Goal: Information Seeking & Learning: Learn about a topic

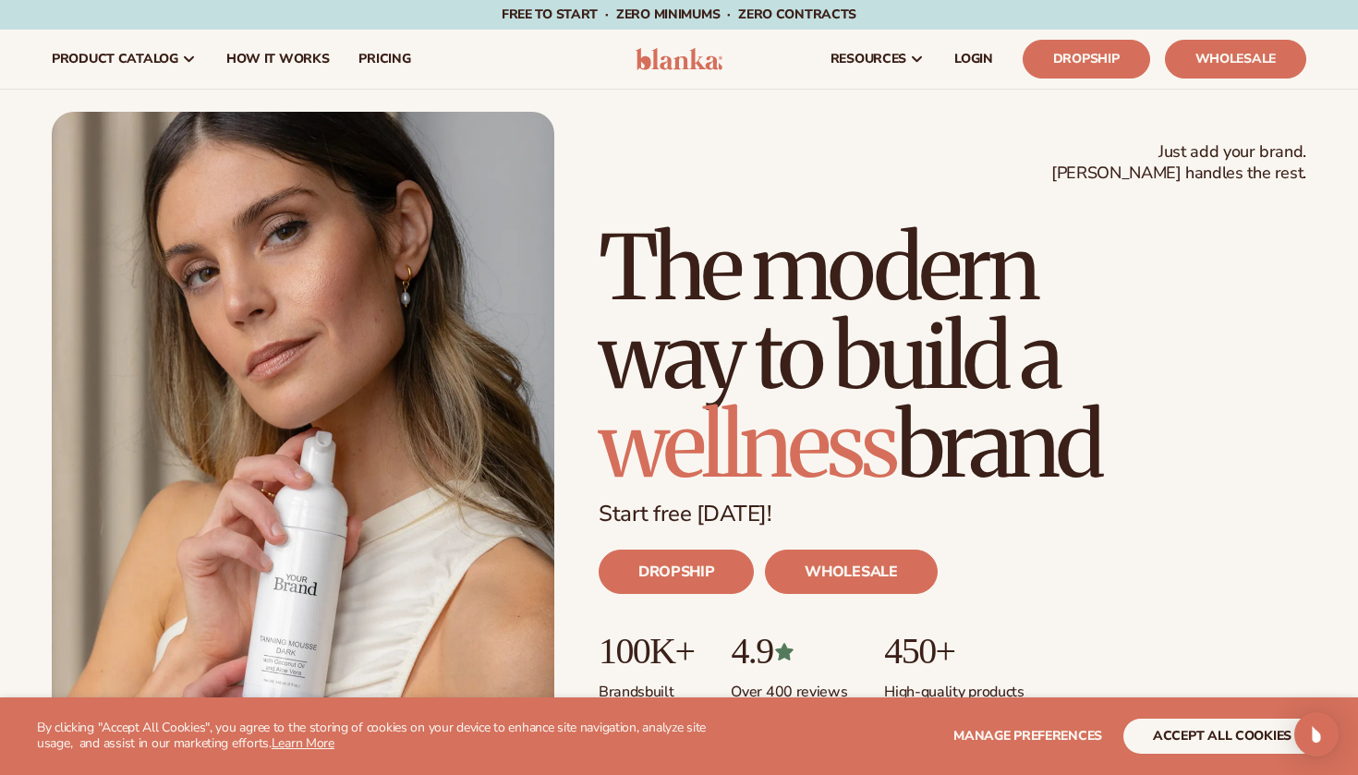
click at [1265, 752] on button "accept all cookies" at bounding box center [1222, 736] width 198 height 35
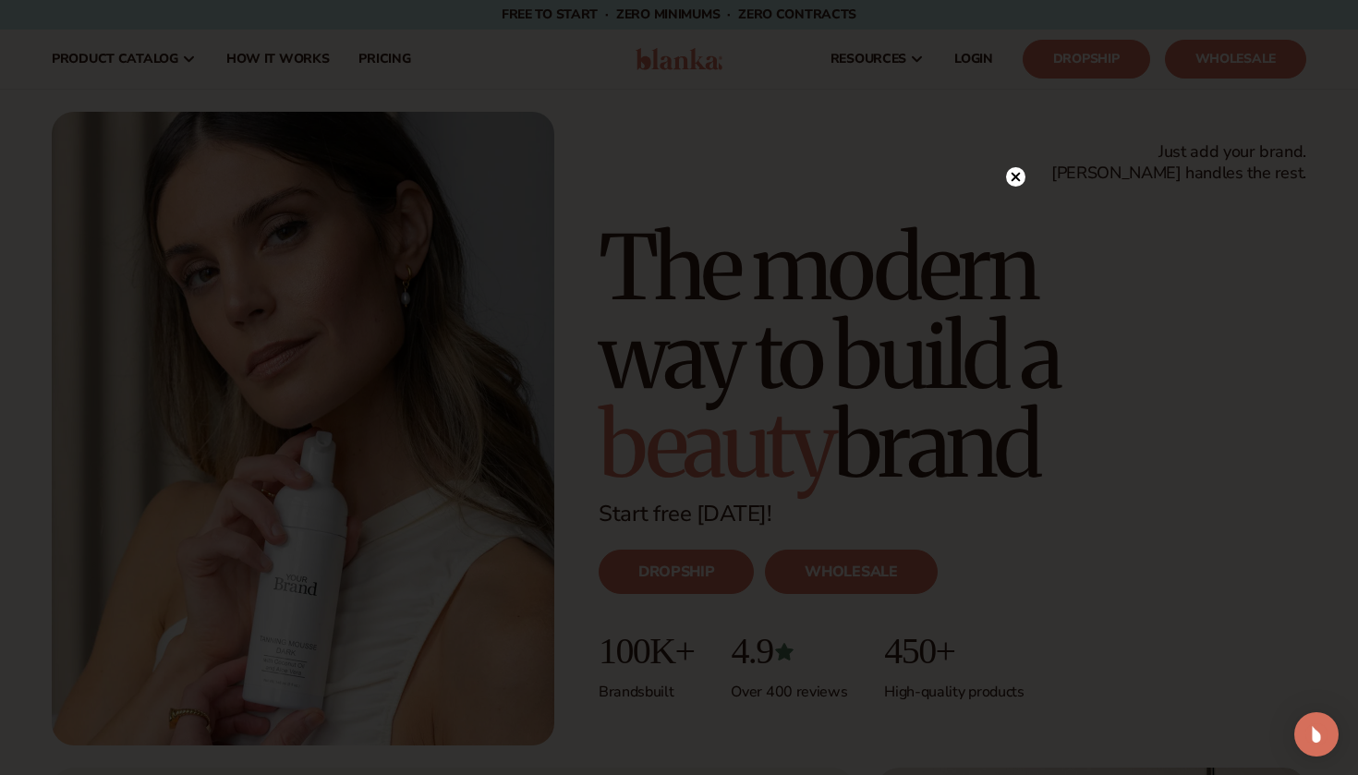
click at [1021, 174] on circle at bounding box center [1015, 176] width 19 height 19
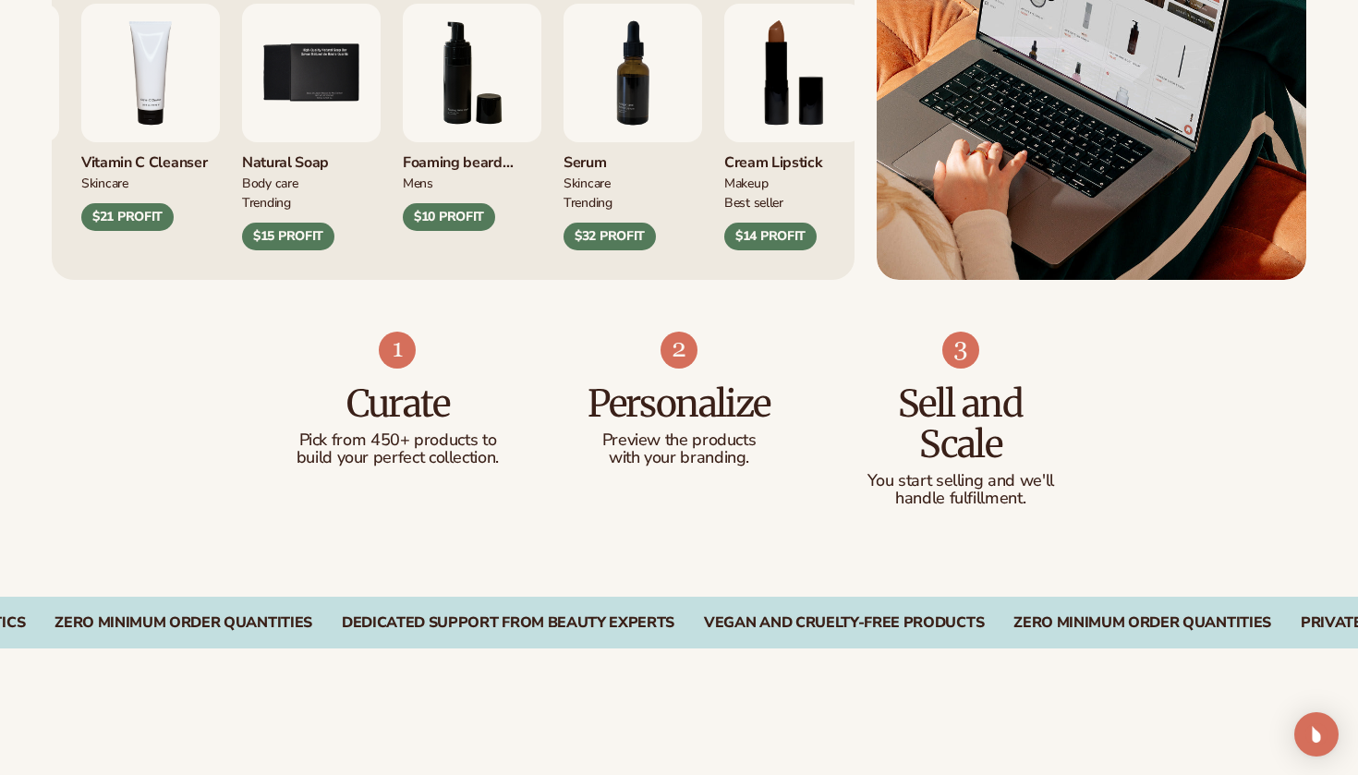
scroll to position [940, 0]
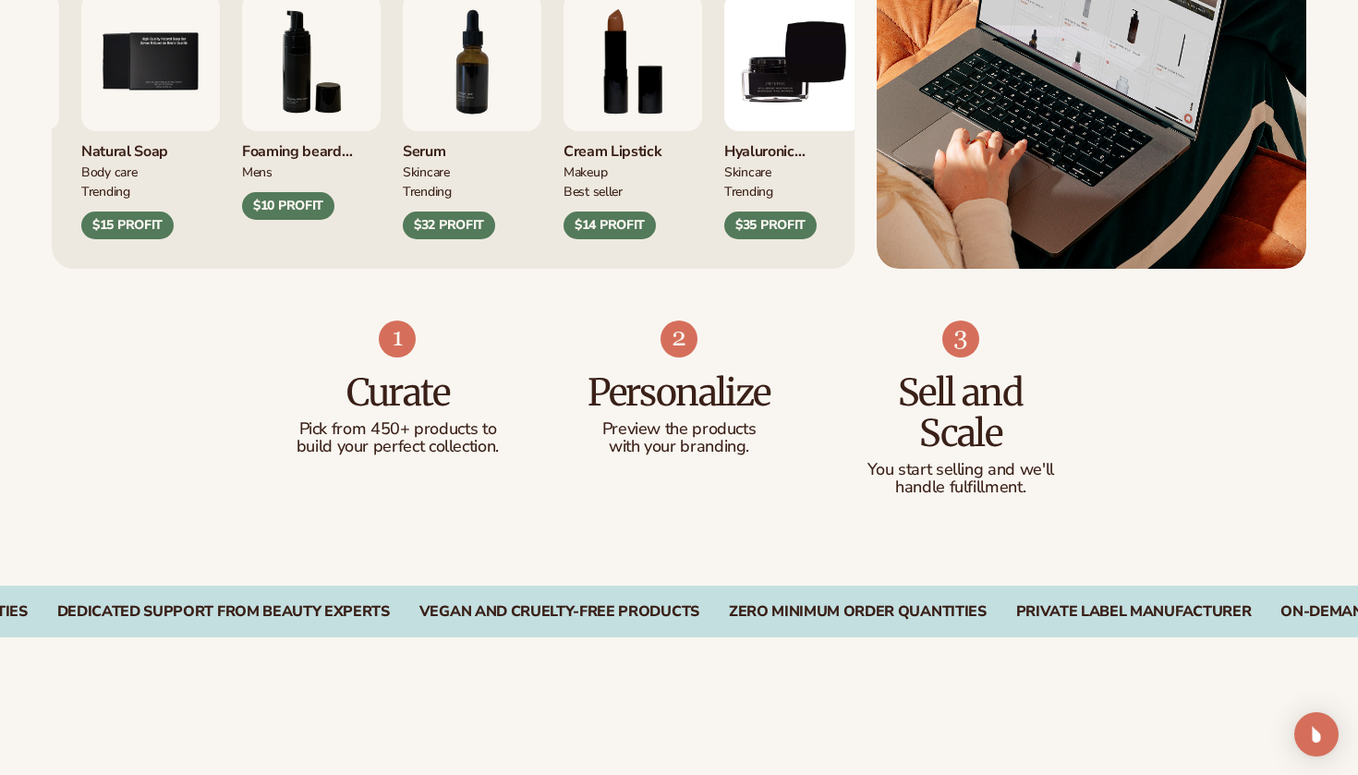
click at [727, 357] on div "Personalize Preview the products with your branding." at bounding box center [679, 407] width 208 height 100
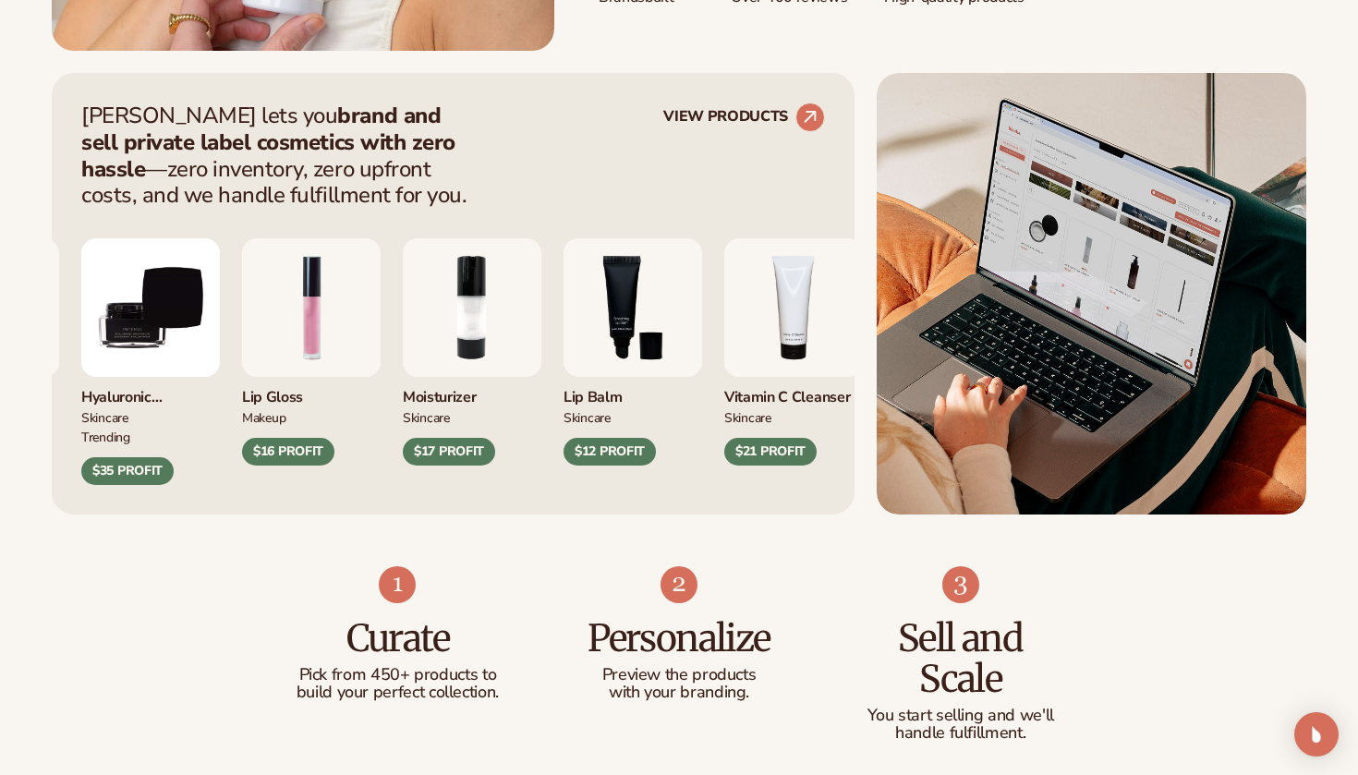
scroll to position [723, 0]
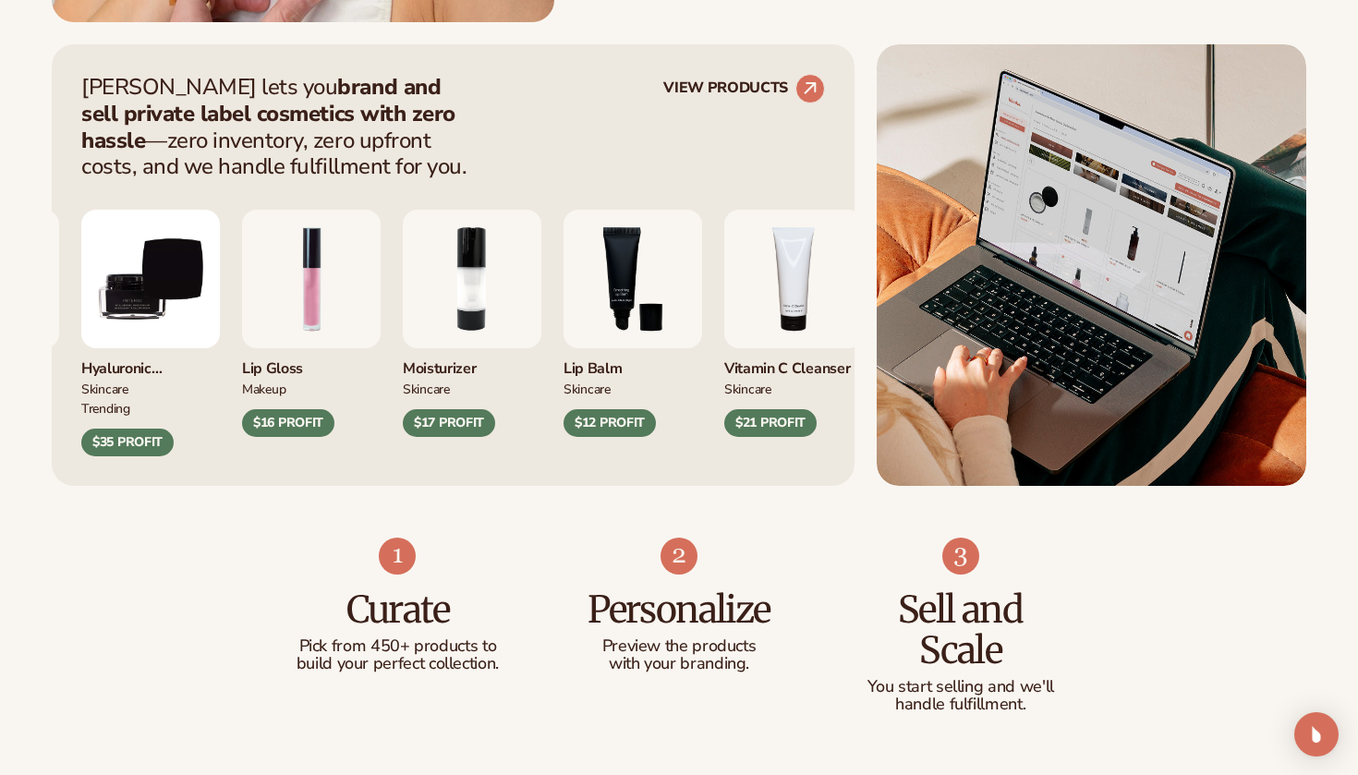
click at [388, 527] on div "Curate Pick from 450+ products to build your perfect collection. Personalize Pr…" at bounding box center [679, 645] width 1358 height 318
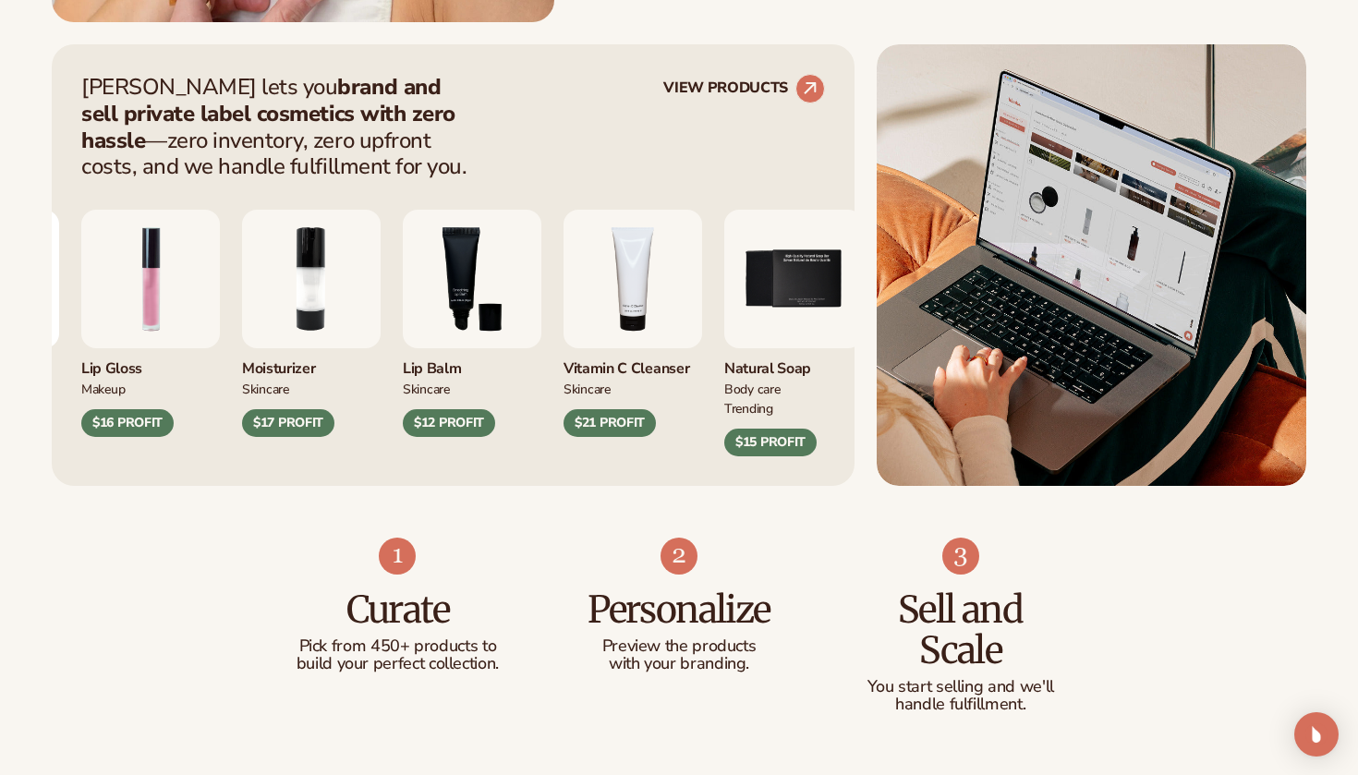
click at [1021, 196] on img at bounding box center [1090, 264] width 429 height 441
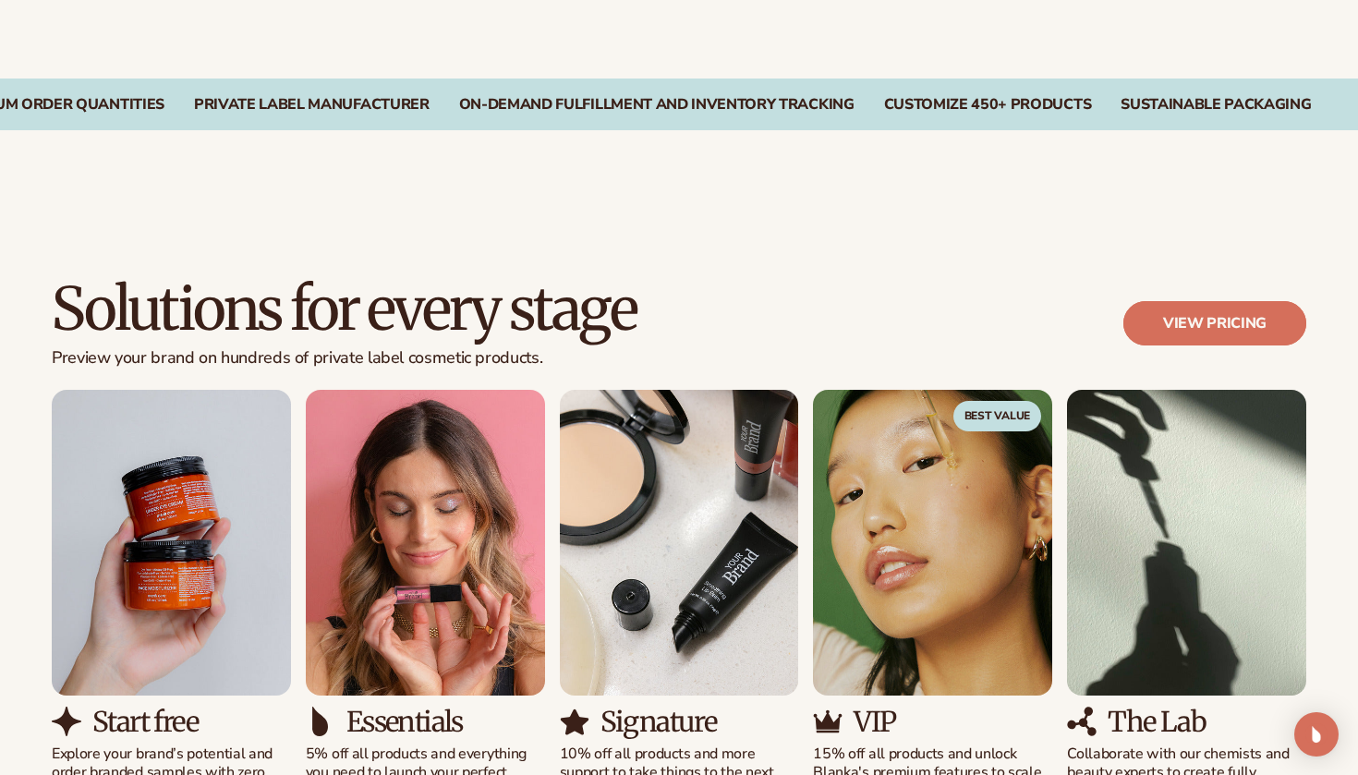
scroll to position [1485, 0]
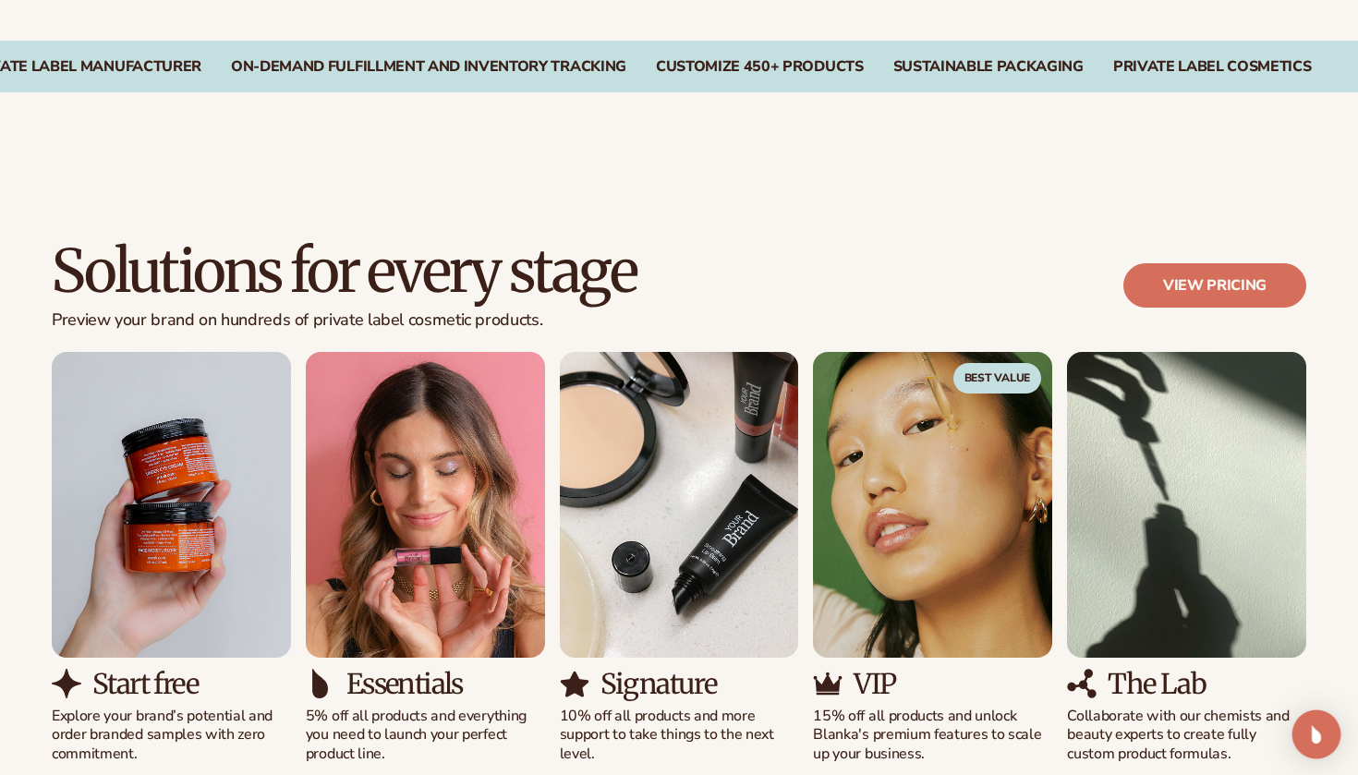
click at [1303, 741] on div "Open Intercom Messenger" at bounding box center [1316, 734] width 49 height 49
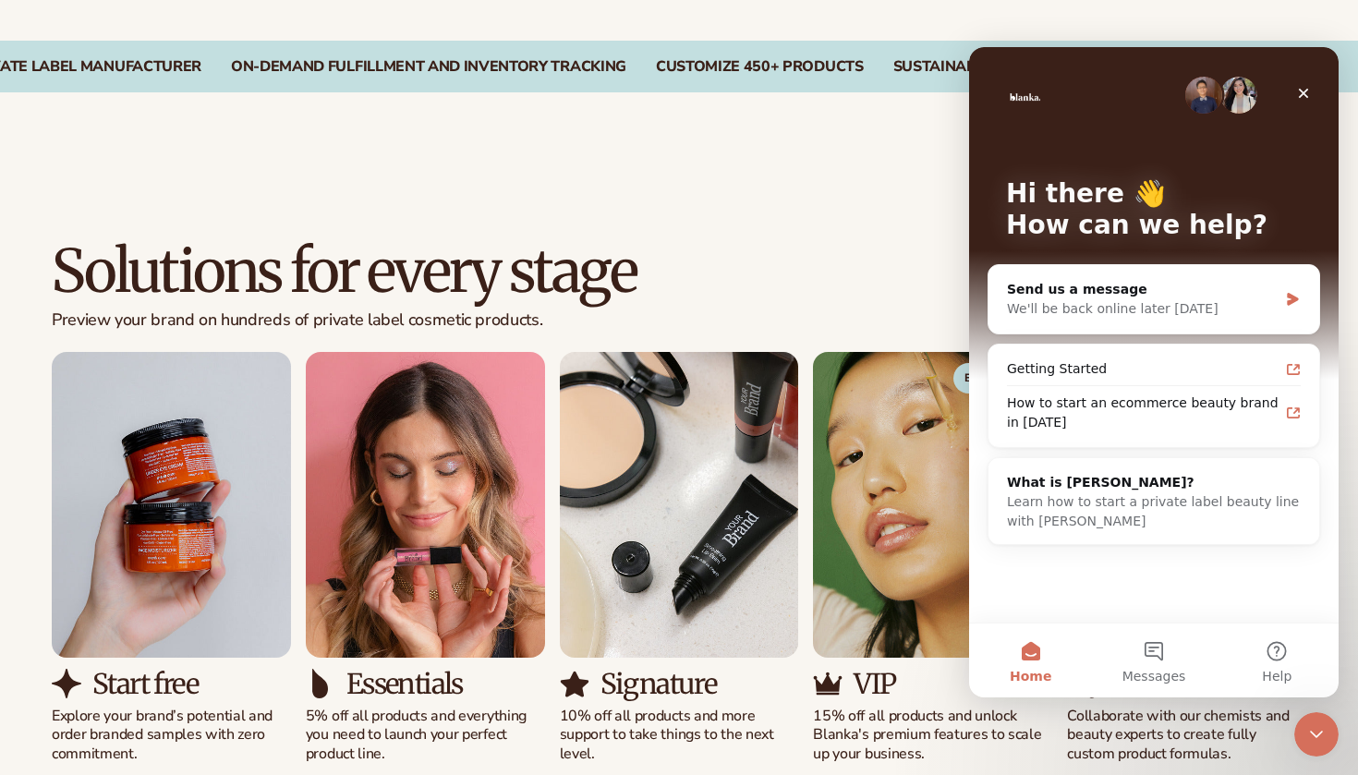
scroll to position [0, 0]
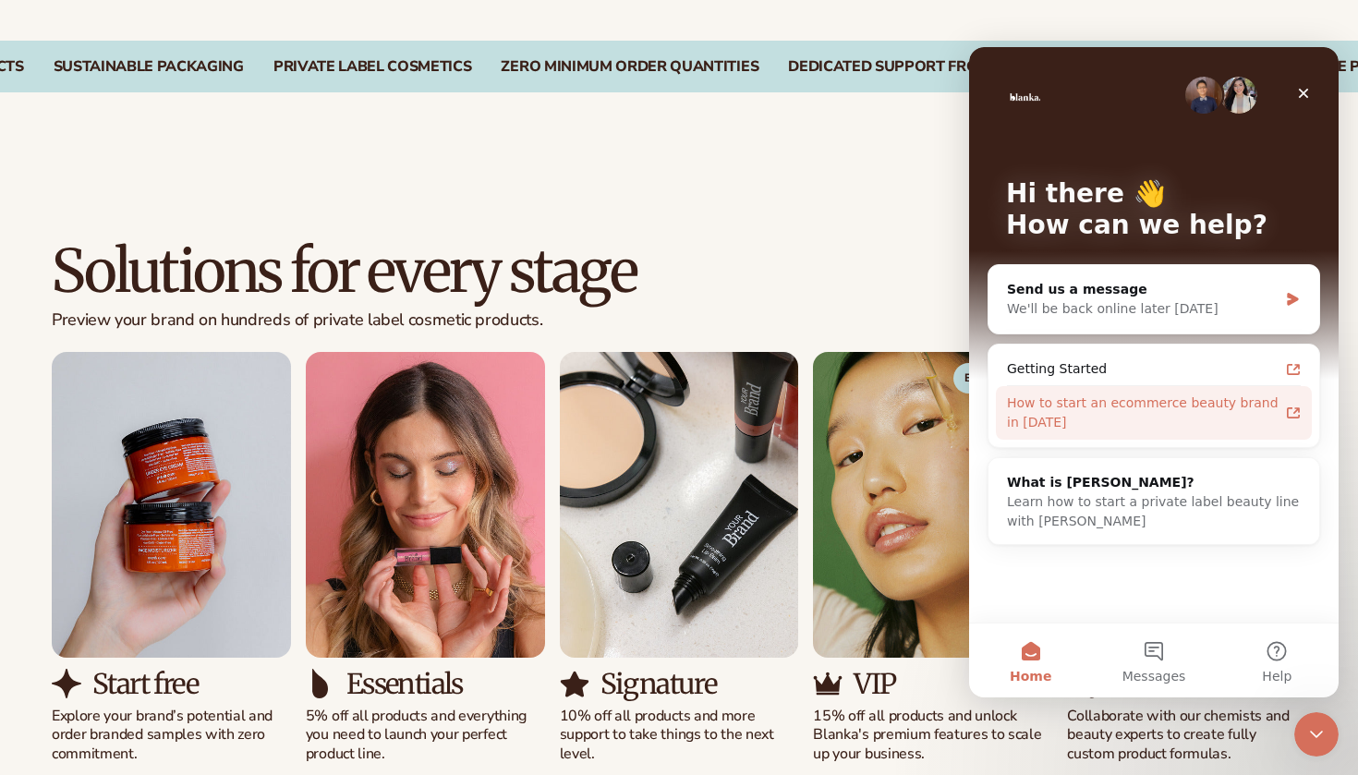
click at [1109, 425] on div "How to start an ecommerce beauty brand in [DATE]" at bounding box center [1143, 412] width 272 height 39
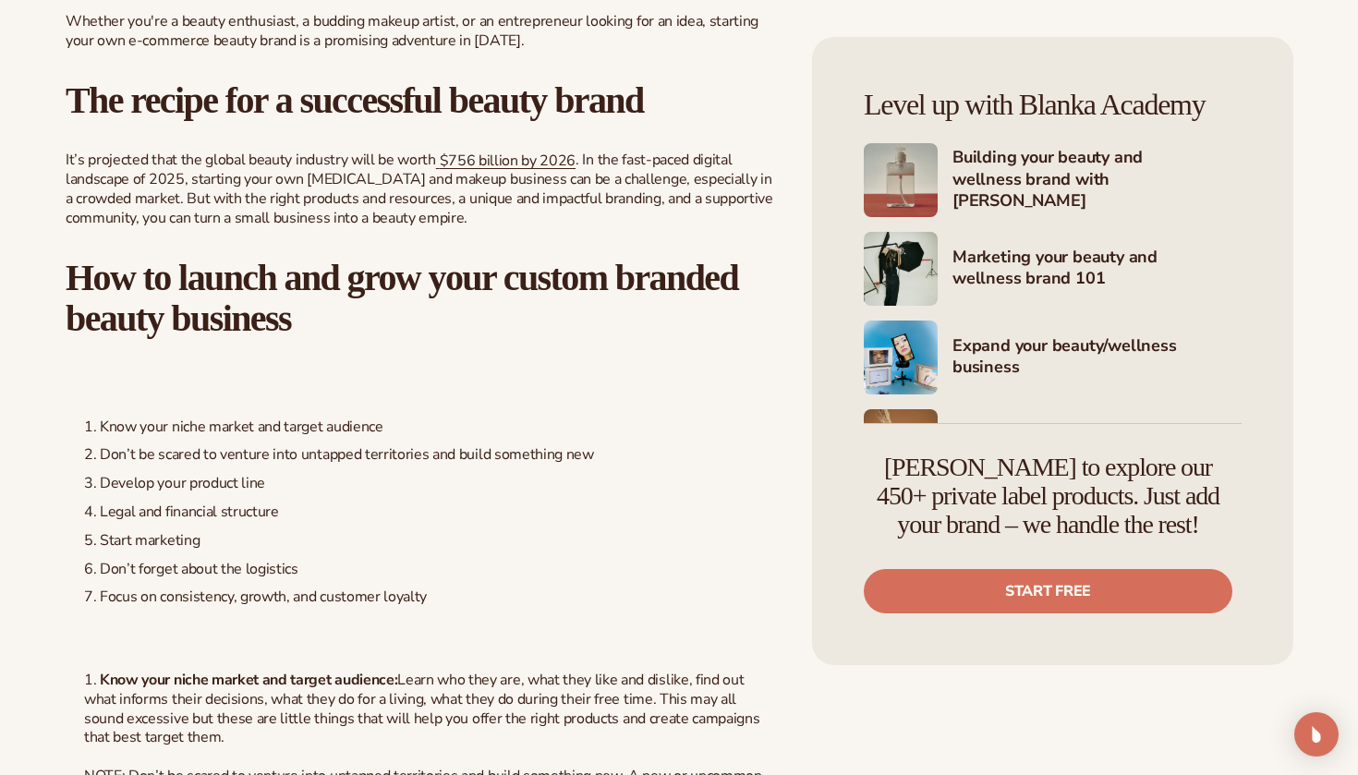
scroll to position [836, 0]
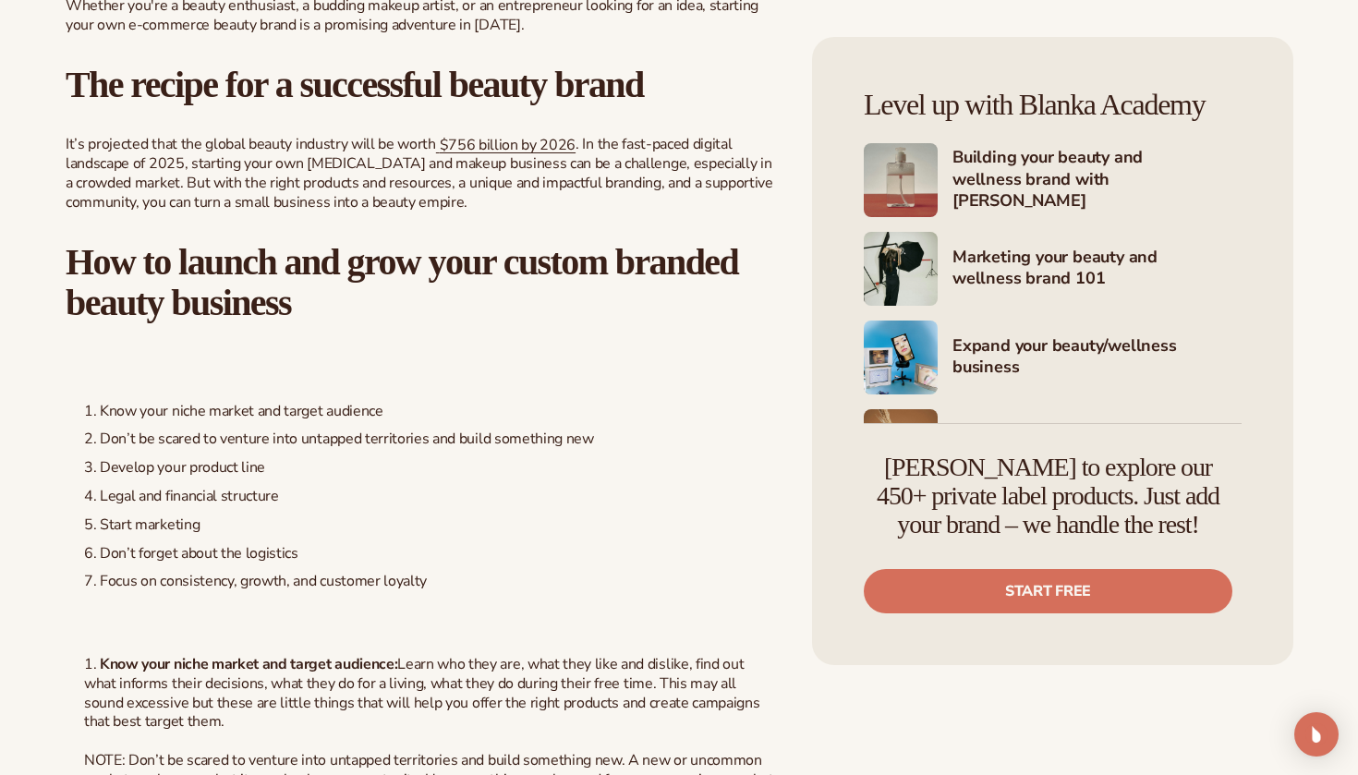
click at [1035, 622] on div "Level up with Blanka Academy Building your beauty and wellness brand with [PERS…" at bounding box center [1052, 351] width 481 height 628
click at [1035, 595] on link "Start free" at bounding box center [1048, 591] width 369 height 44
